Goal: Information Seeking & Learning: Learn about a topic

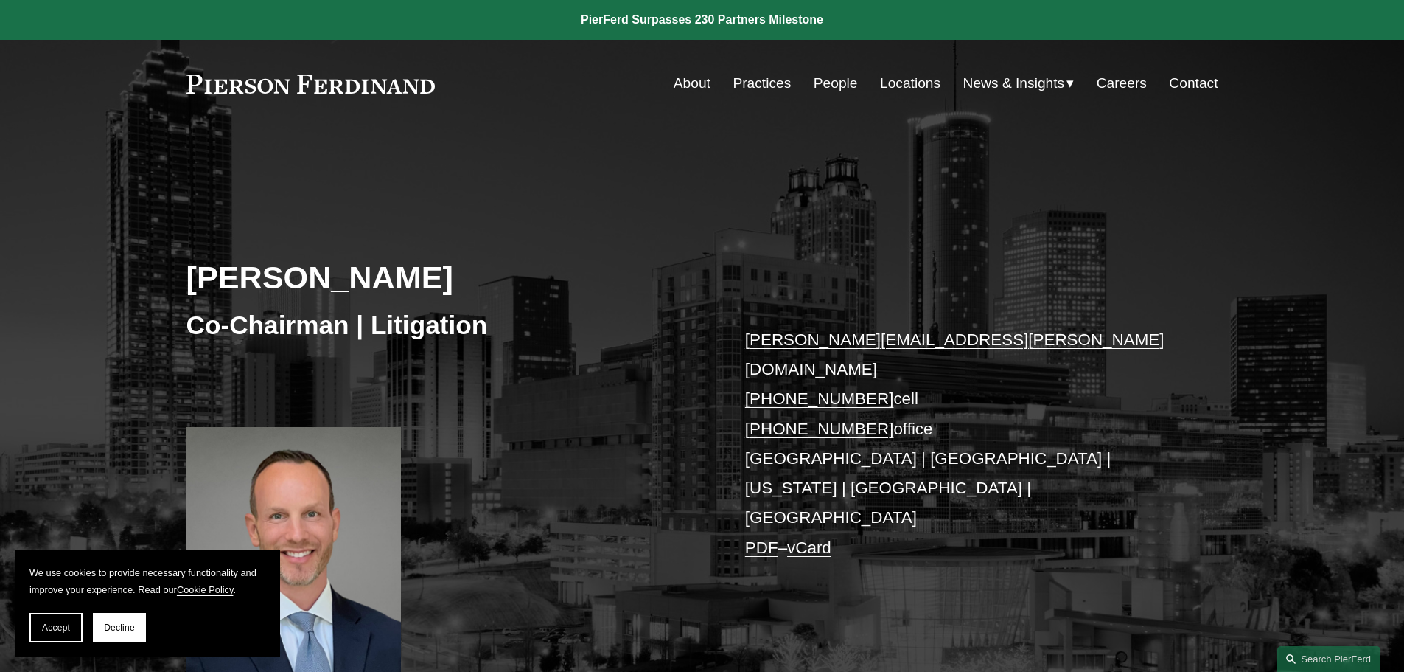
click at [745, 83] on link "Practices" at bounding box center [762, 83] width 58 height 28
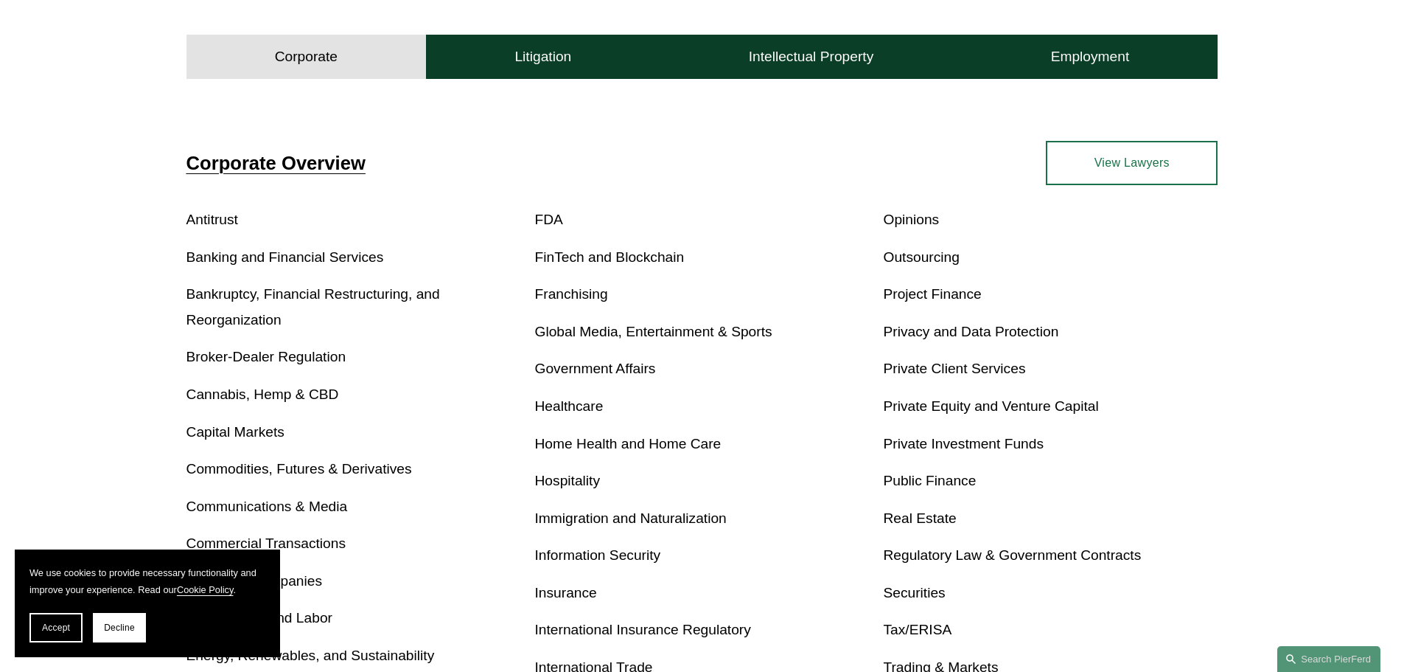
scroll to position [516, 0]
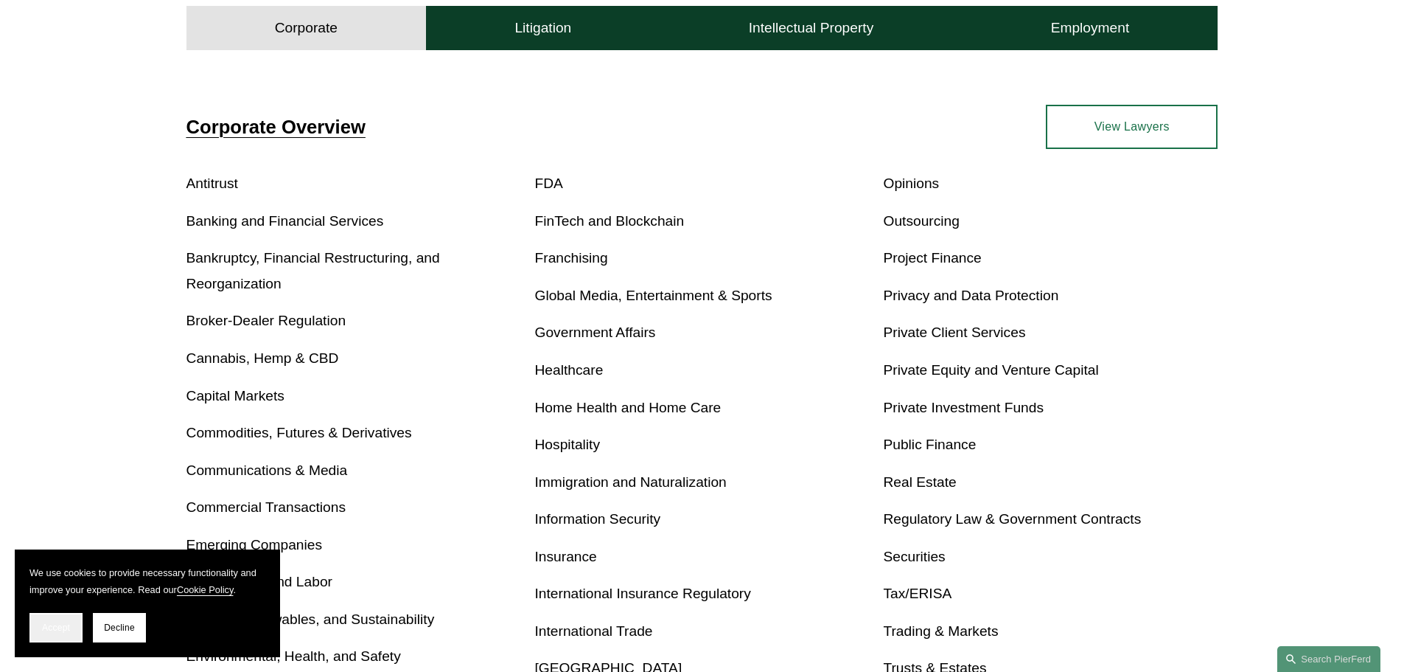
click at [38, 632] on button "Accept" at bounding box center [55, 627] width 53 height 29
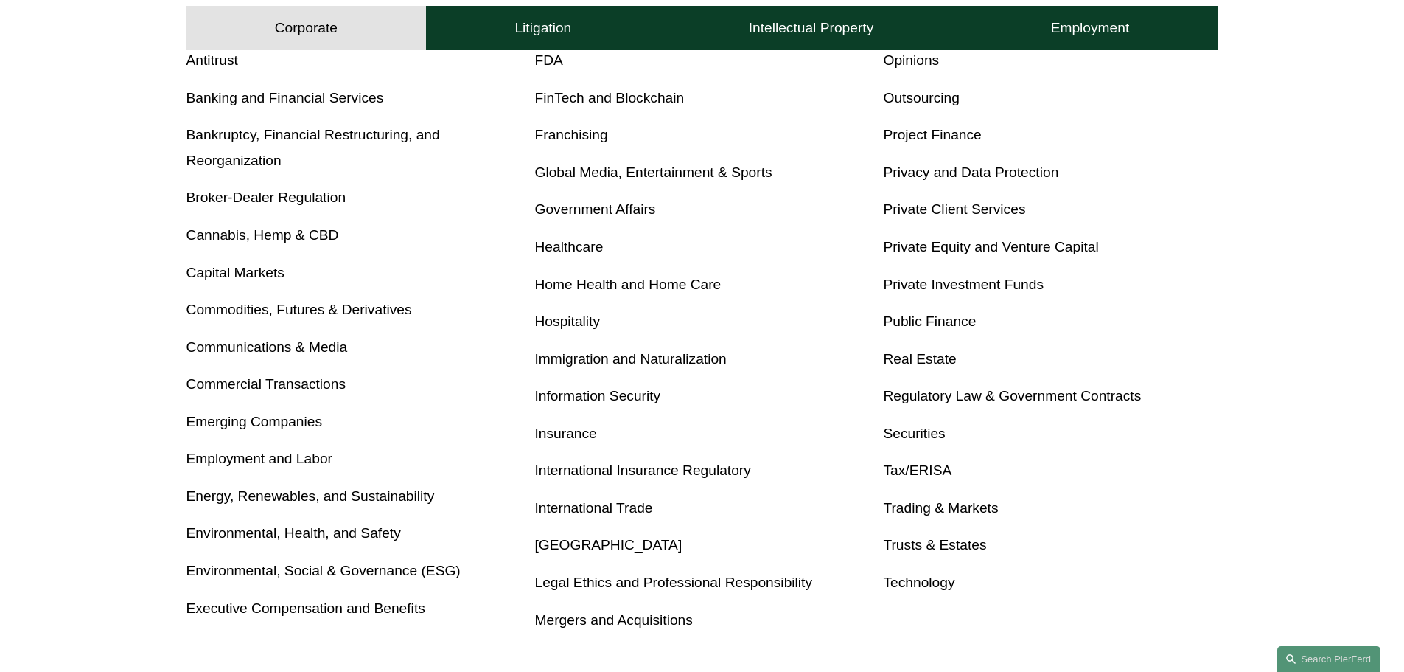
scroll to position [663, 0]
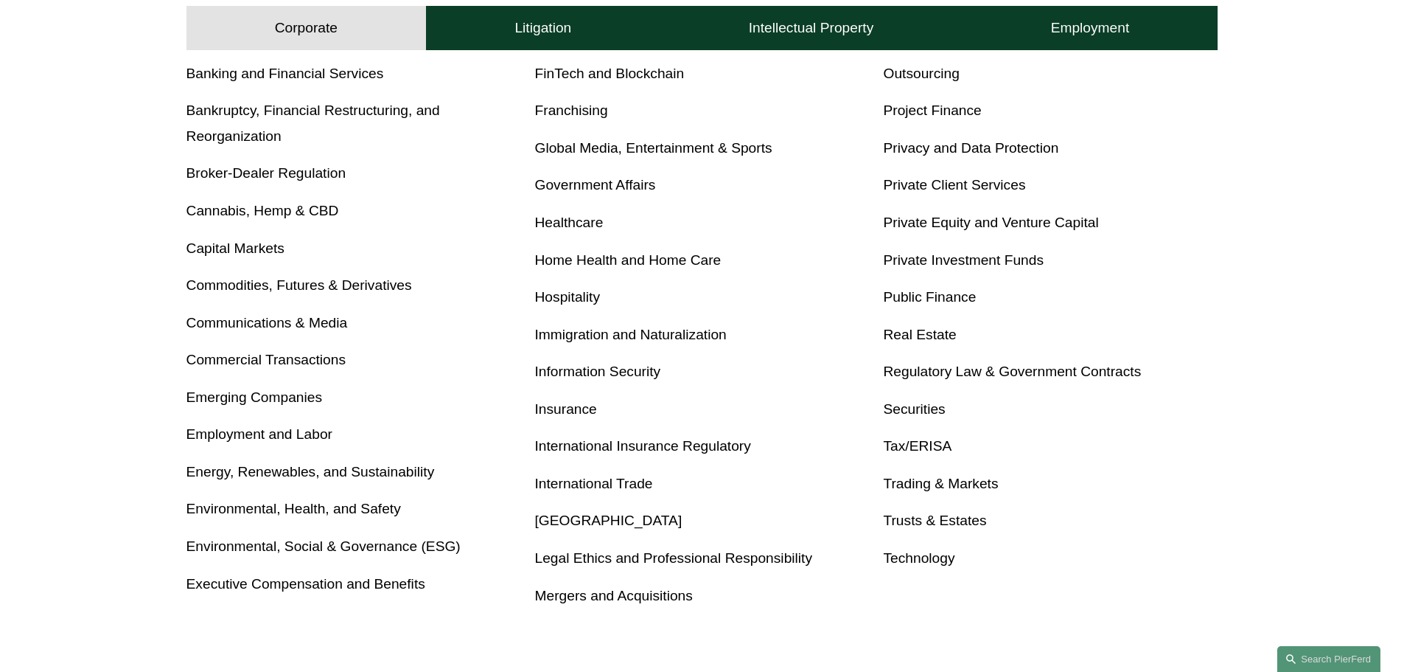
click at [616, 563] on link "Legal Ethics and Professional Responsibility" at bounding box center [674, 557] width 278 height 15
